Goal: Task Accomplishment & Management: Use online tool/utility

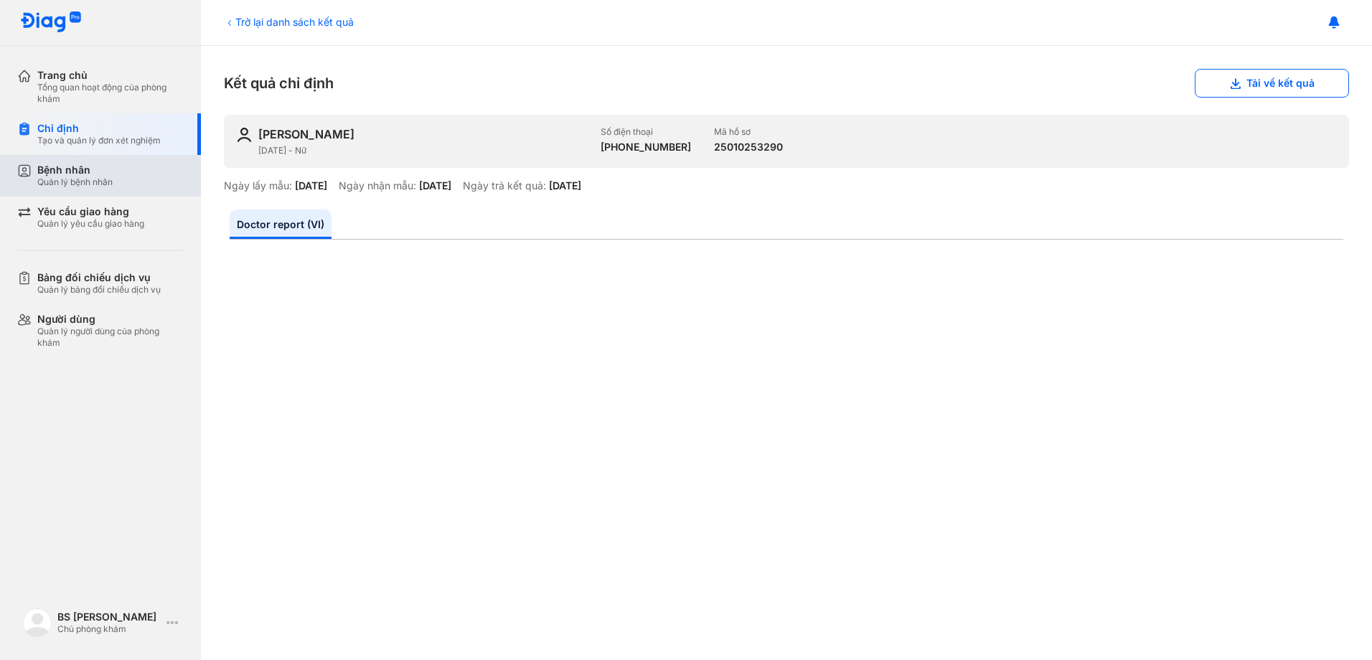
click at [71, 180] on div "Quản lý bệnh nhân" at bounding box center [74, 182] width 75 height 11
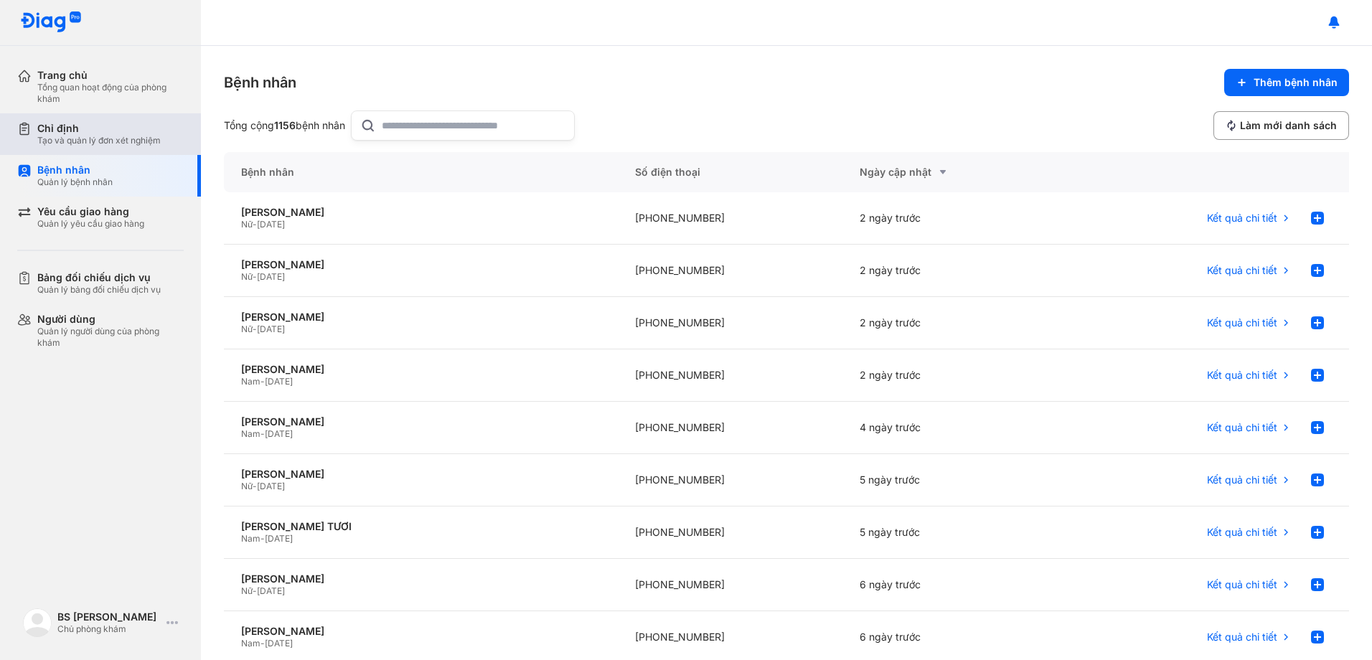
drag, startPoint x: 86, startPoint y: 131, endPoint x: 159, endPoint y: 128, distance: 72.5
click at [86, 130] on div "Chỉ định" at bounding box center [98, 128] width 123 height 13
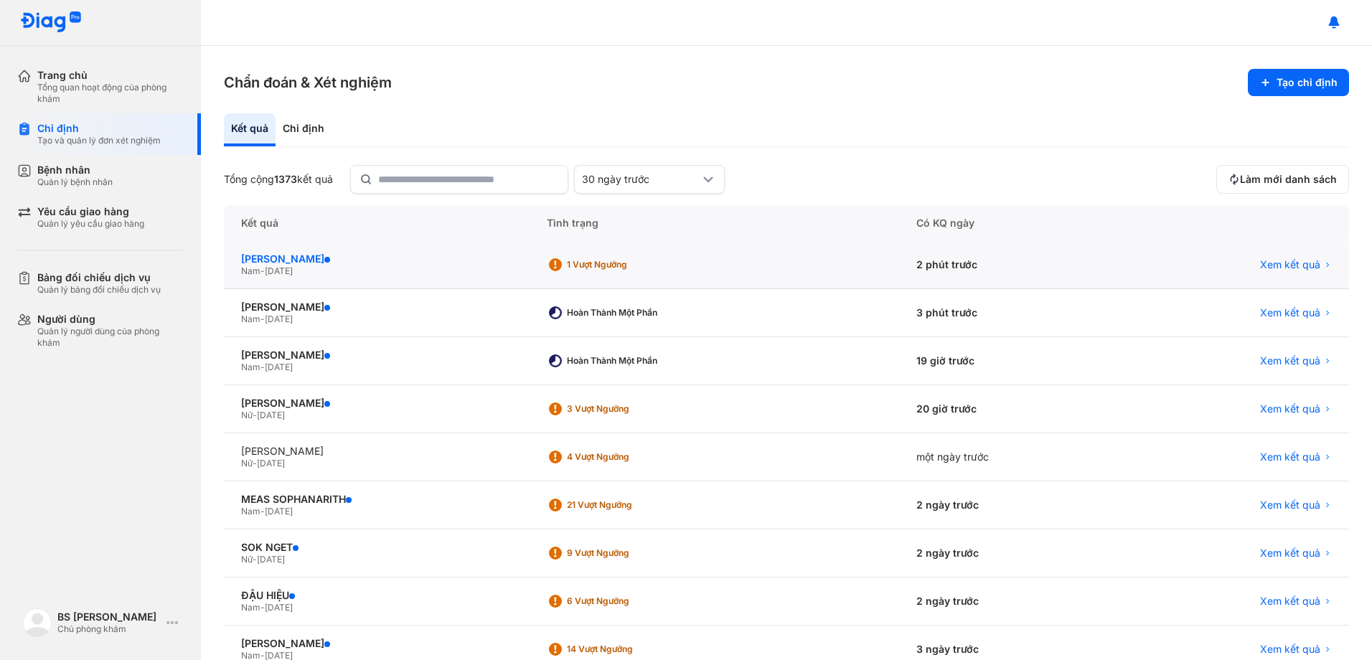
click at [278, 265] on div "LÊ ĐÌNH PHƯƠNG" at bounding box center [376, 259] width 271 height 13
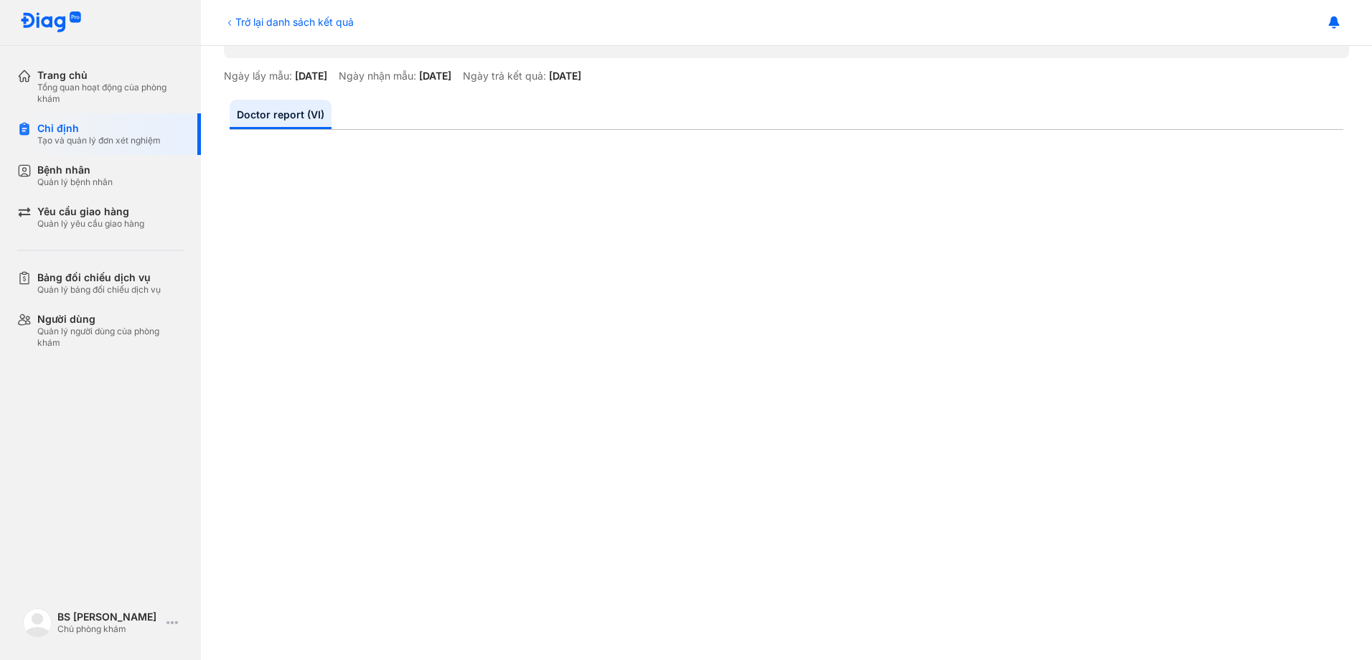
scroll to position [144, 0]
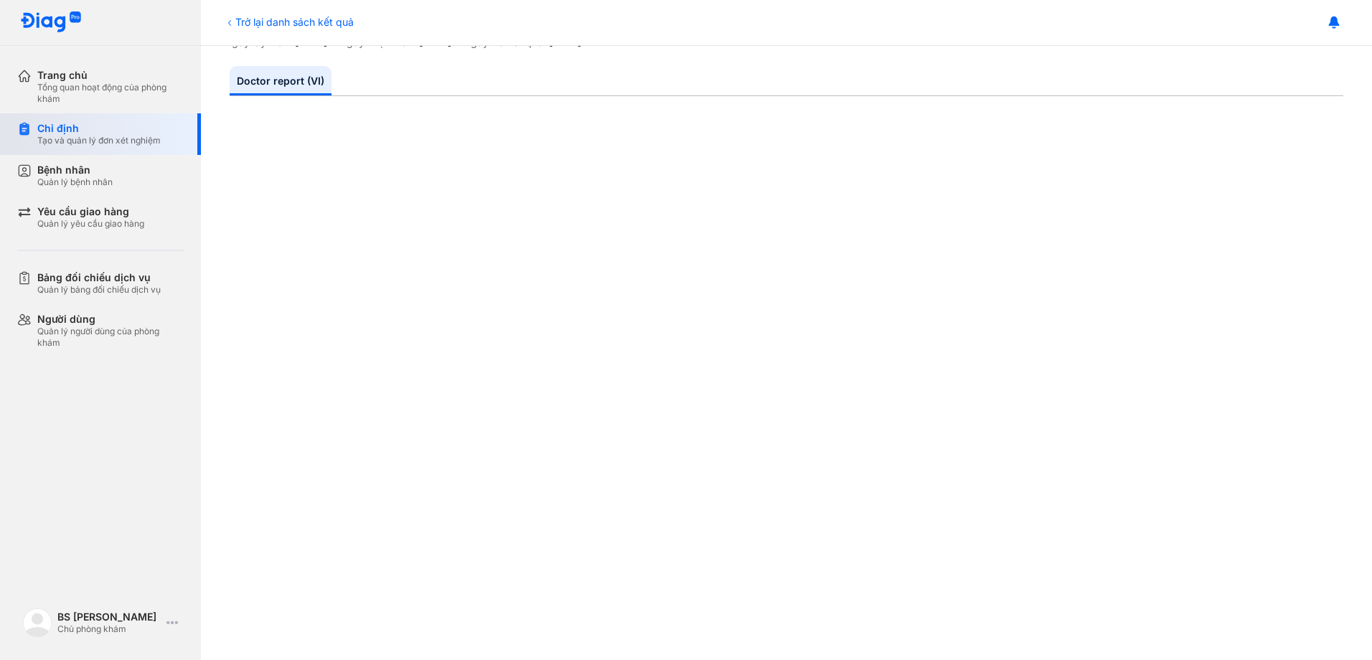
click at [83, 141] on div "Tạo và quản lý đơn xét nghiệm" at bounding box center [98, 140] width 123 height 11
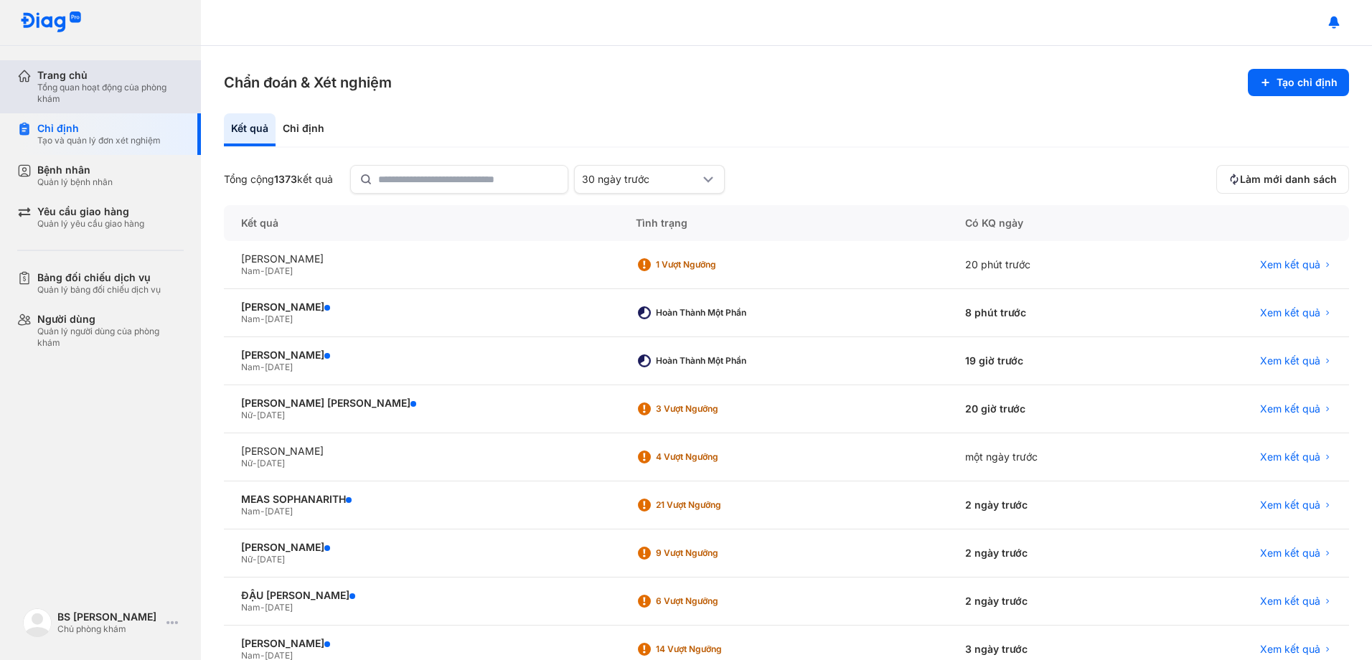
click at [81, 80] on div "Trang chủ" at bounding box center [110, 75] width 146 height 13
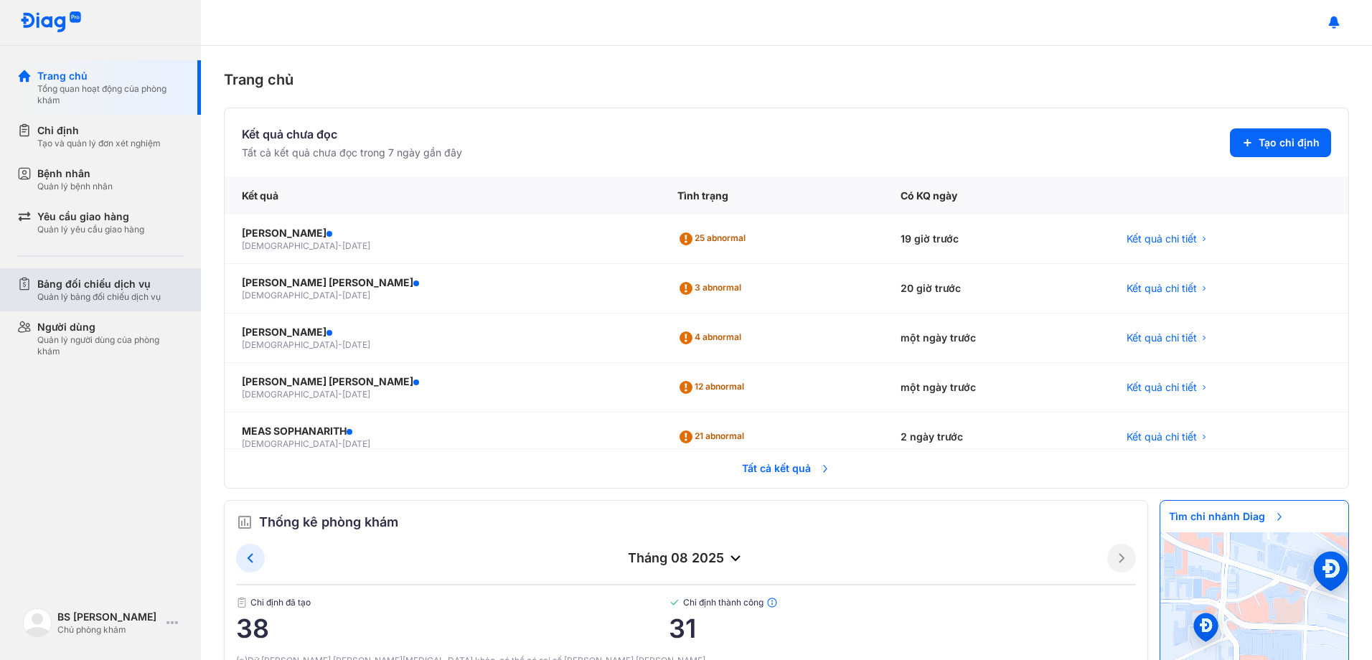
click at [84, 294] on div "Quản lý bảng đối chiếu dịch vụ" at bounding box center [98, 296] width 123 height 11
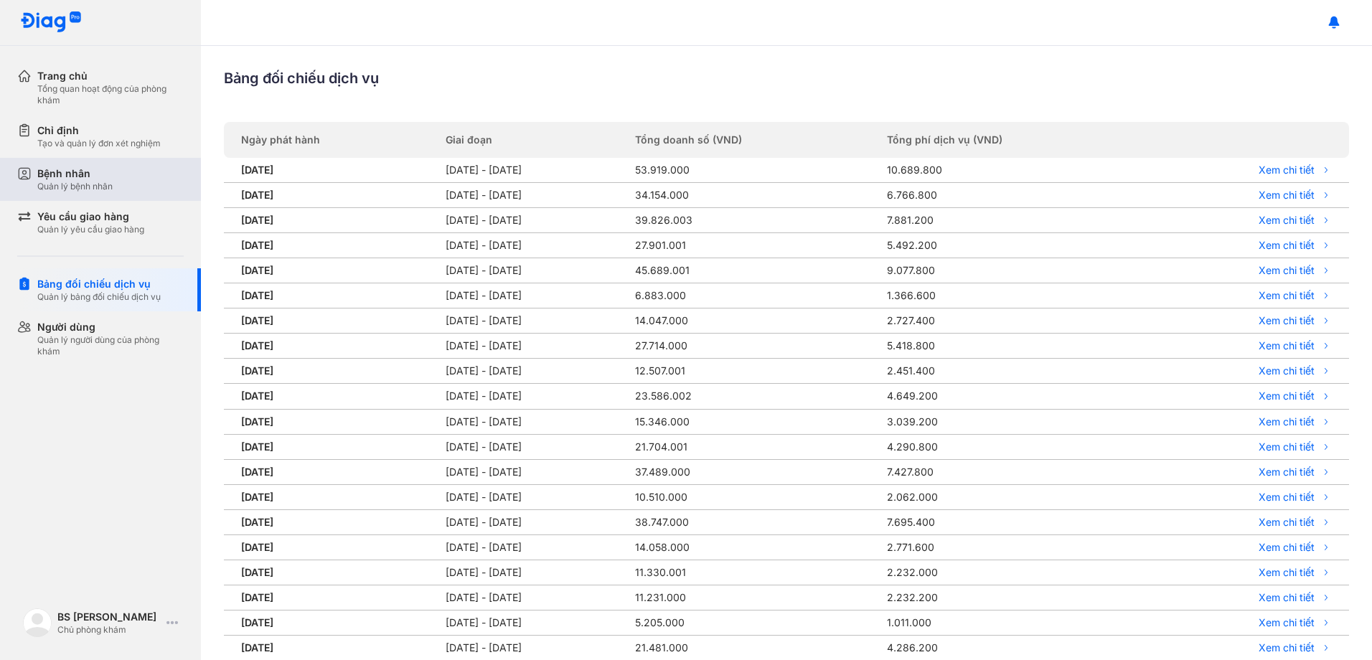
click at [44, 173] on div "Bệnh nhân" at bounding box center [74, 174] width 75 height 14
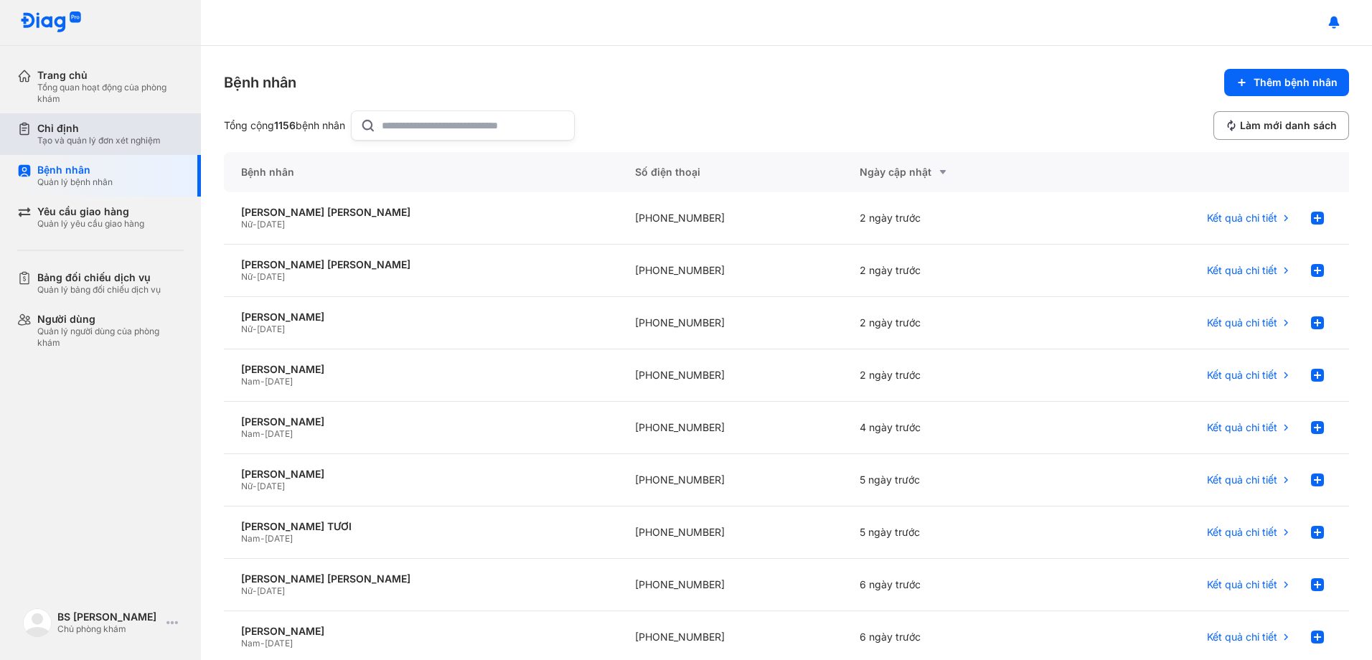
click at [92, 141] on div "Tạo và quản lý đơn xét nghiệm" at bounding box center [98, 140] width 123 height 11
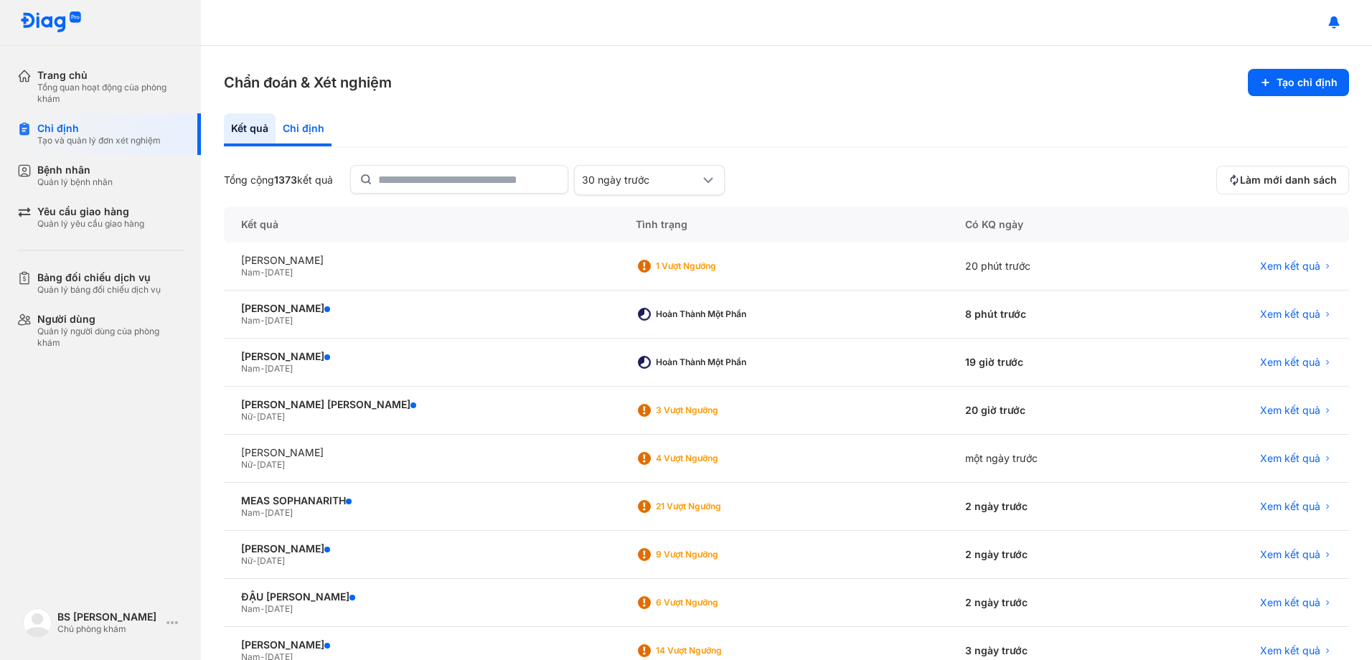
click at [304, 133] on div "Chỉ định" at bounding box center [304, 129] width 56 height 33
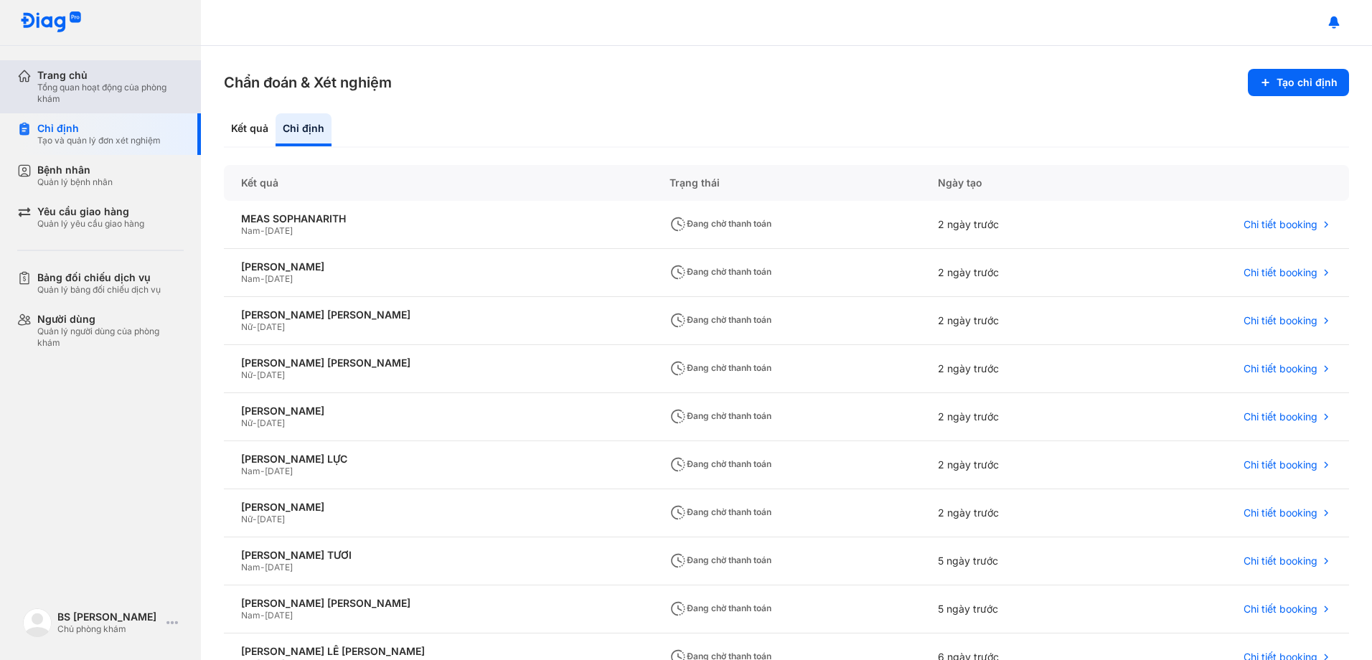
click at [79, 78] on div "Trang chủ" at bounding box center [110, 75] width 146 height 13
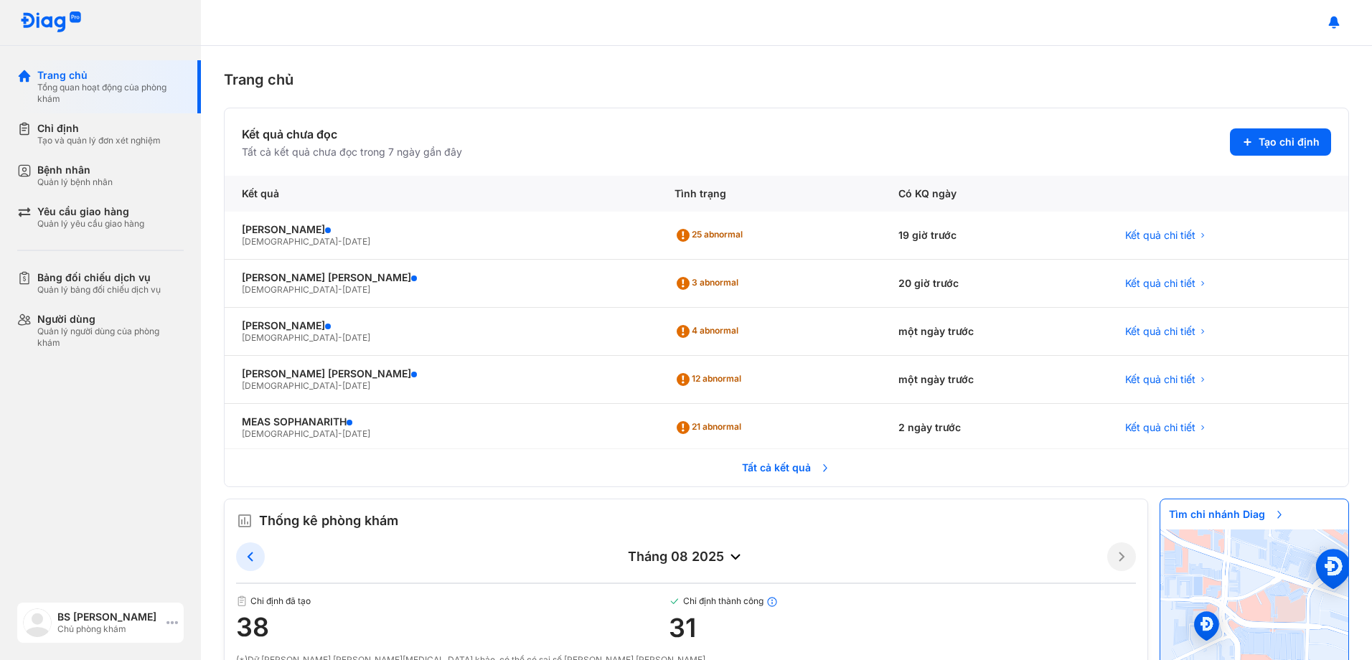
click at [72, 625] on div "Chủ phòng khám" at bounding box center [108, 629] width 103 height 11
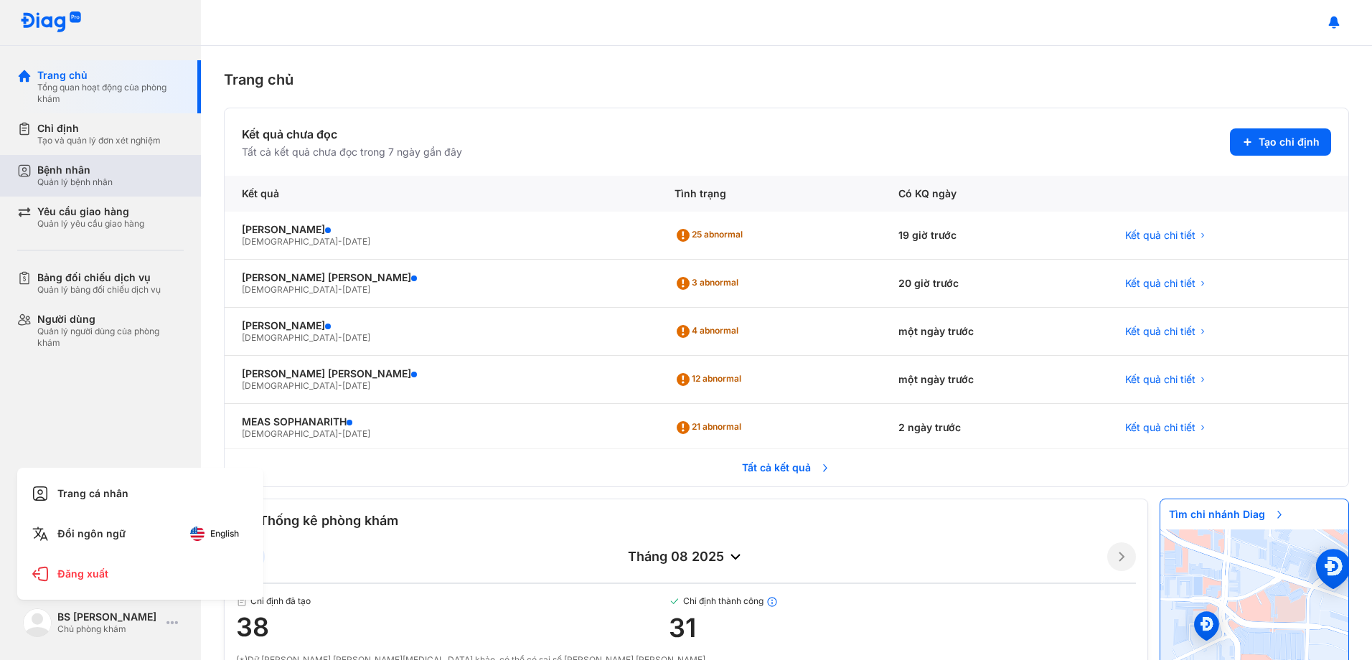
click at [64, 168] on div "Bệnh nhân" at bounding box center [74, 170] width 75 height 13
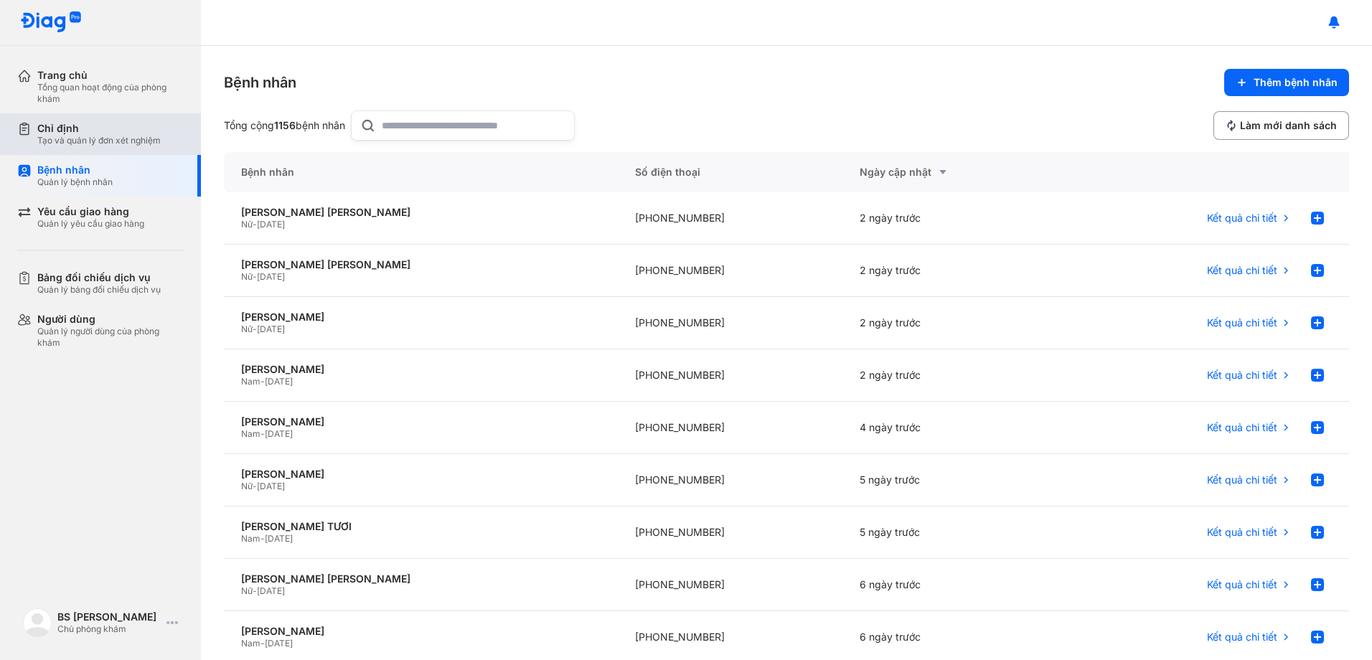
click at [121, 132] on div "Chỉ định" at bounding box center [98, 128] width 123 height 13
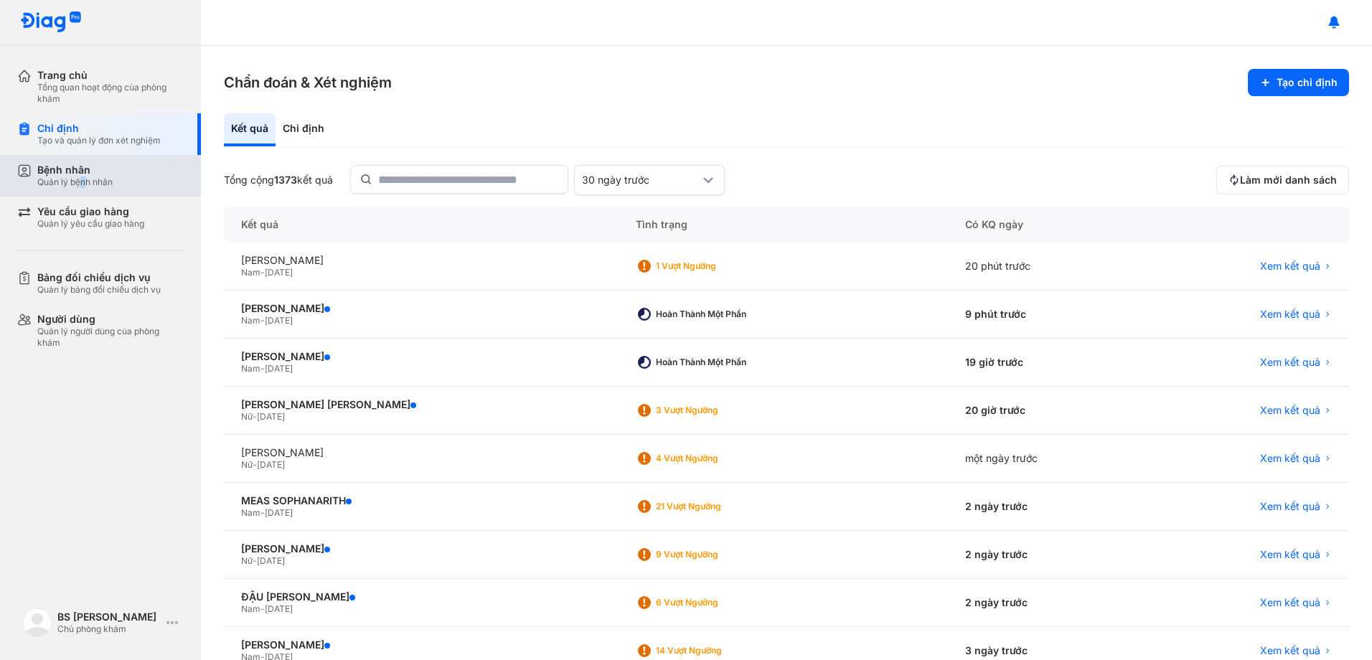
click at [85, 176] on div "Bệnh nhân Quản lý bệnh nhân" at bounding box center [74, 176] width 75 height 24
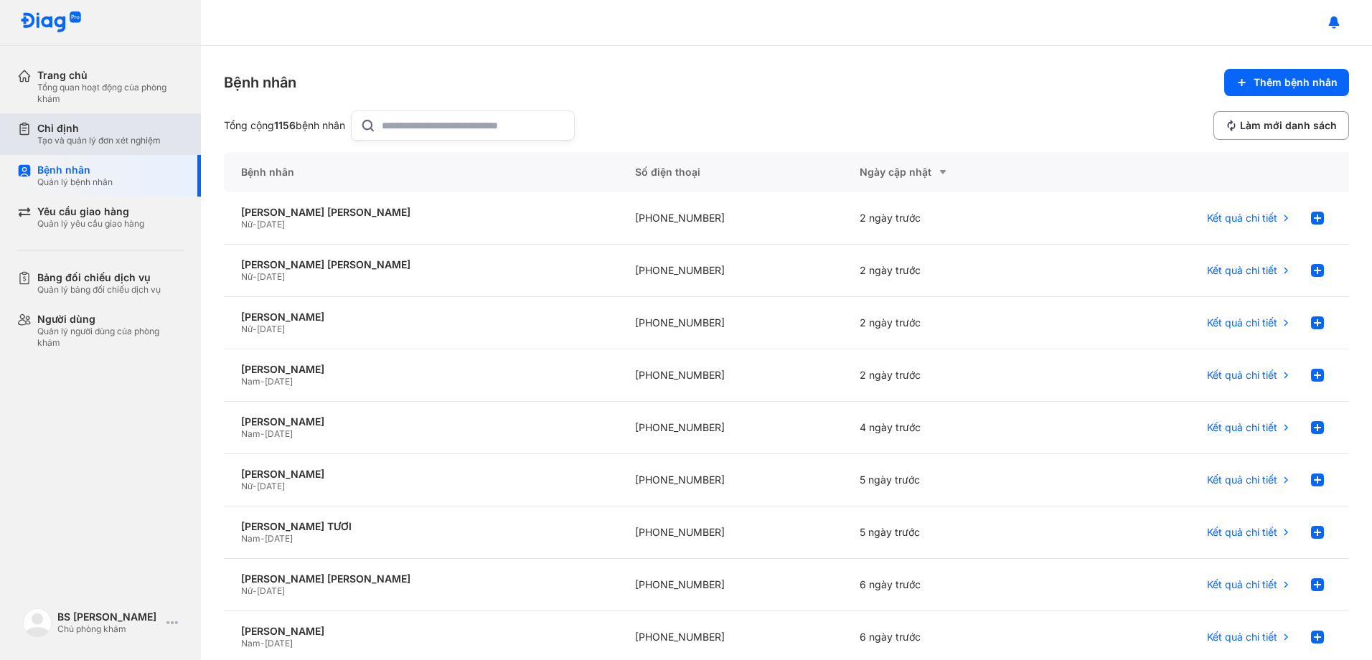
click at [94, 139] on div "Tạo và quản lý đơn xét nghiệm" at bounding box center [98, 140] width 123 height 11
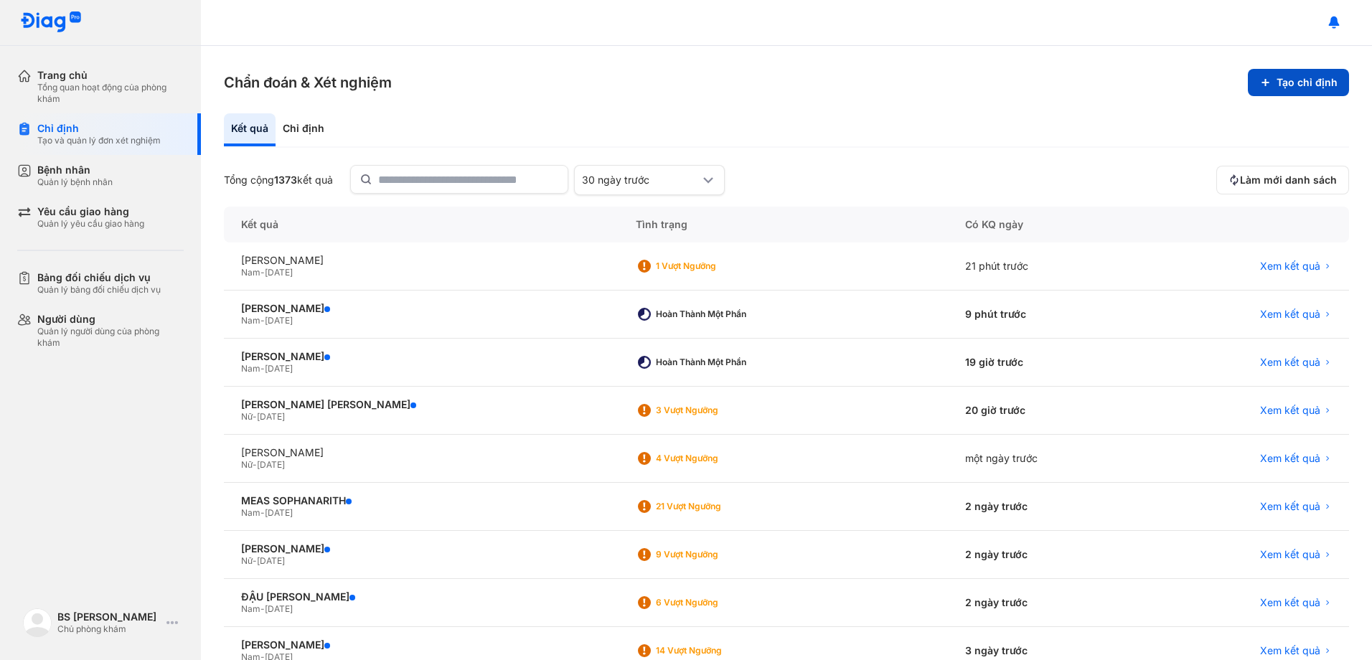
click at [1299, 83] on button "Tạo chỉ định" at bounding box center [1298, 82] width 101 height 27
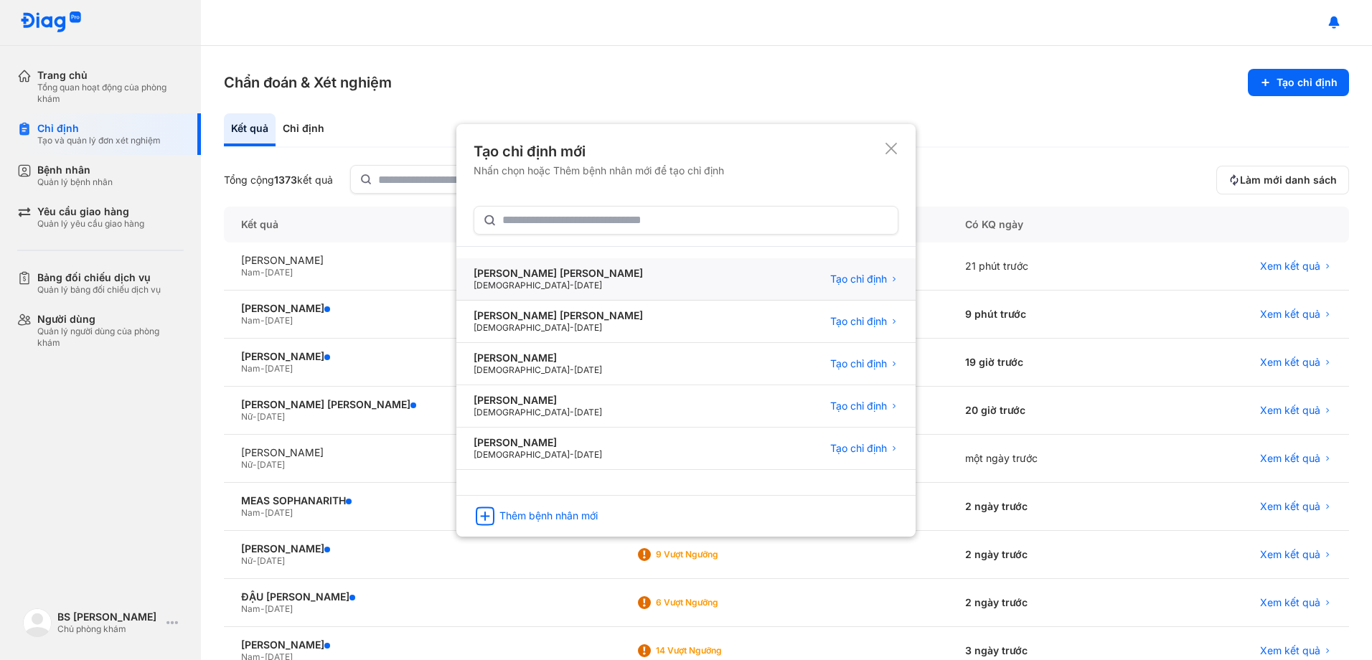
click at [581, 301] on div "[PERSON_NAME] [PERSON_NAME] [DEMOGRAPHIC_DATA] - [DATE] Tạo chỉ định" at bounding box center [685, 322] width 459 height 42
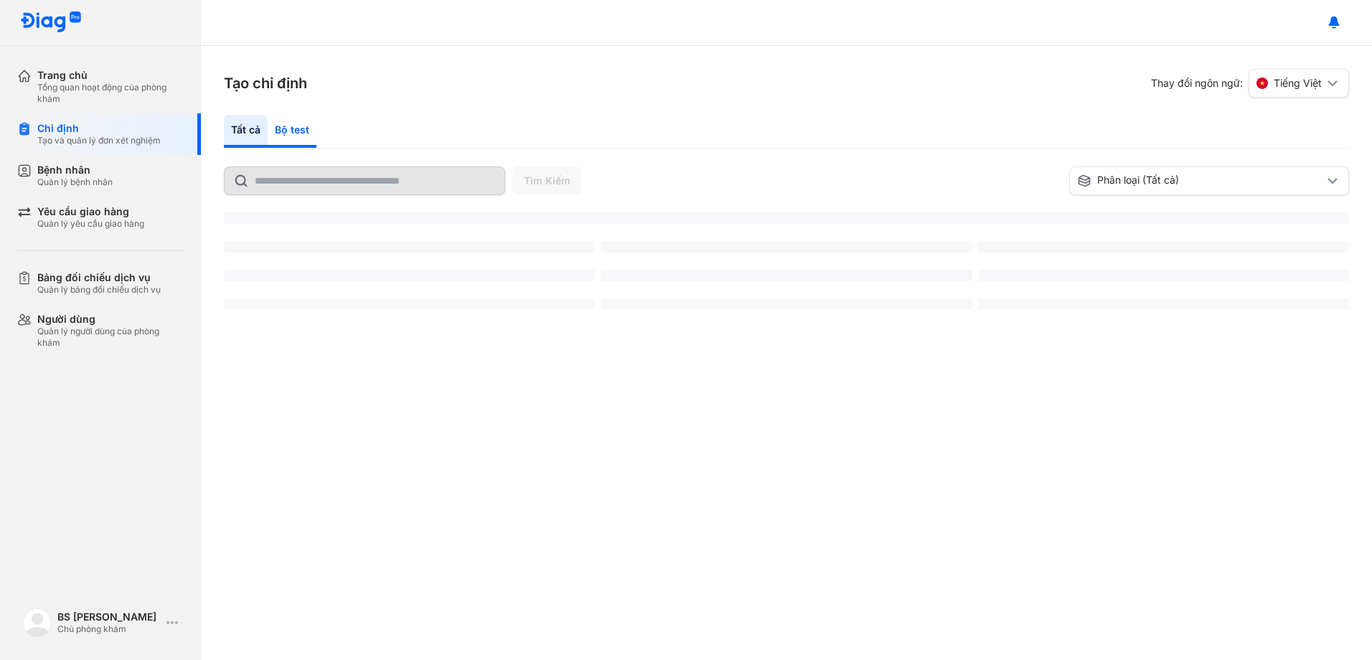
click at [296, 123] on div "Bộ test" at bounding box center [292, 131] width 49 height 33
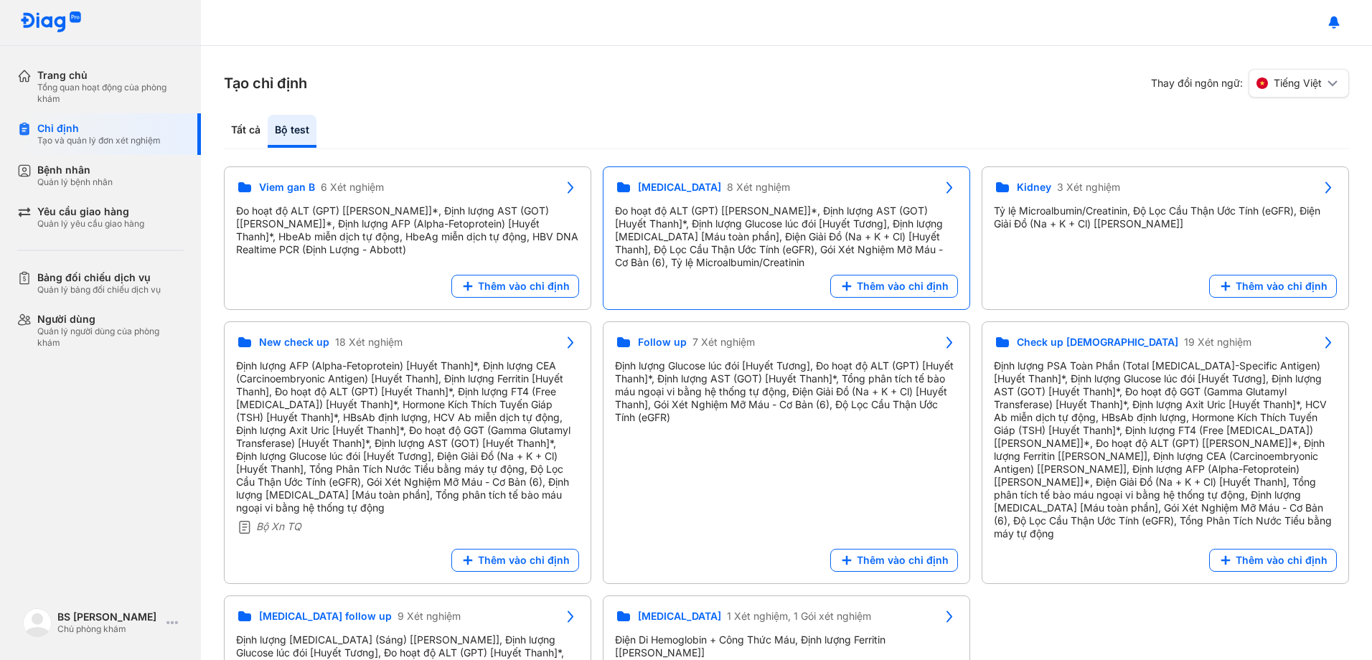
click at [764, 245] on div "Đo hoạt độ ALT (GPT) [Huyết Thanh]*, Định lượng AST (GOT) [Huyết Thanh]*, Định …" at bounding box center [786, 237] width 343 height 65
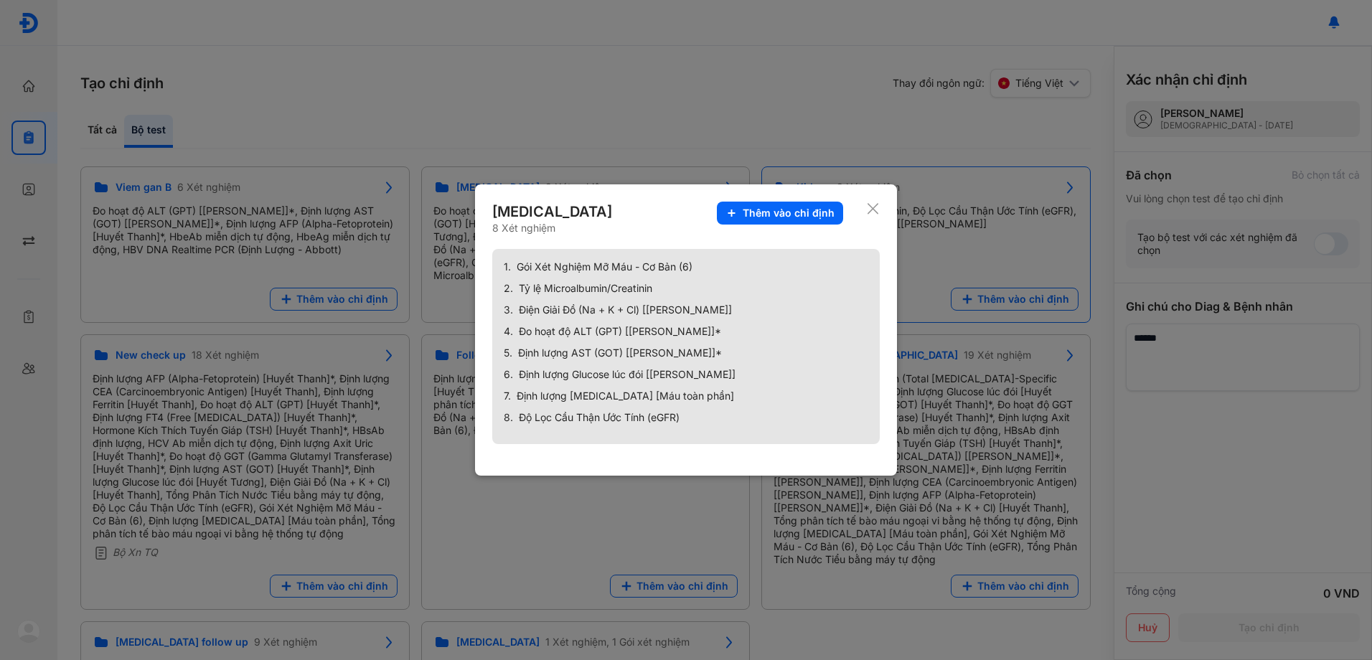
click at [876, 208] on icon at bounding box center [873, 209] width 14 height 14
